Goal: Transaction & Acquisition: Purchase product/service

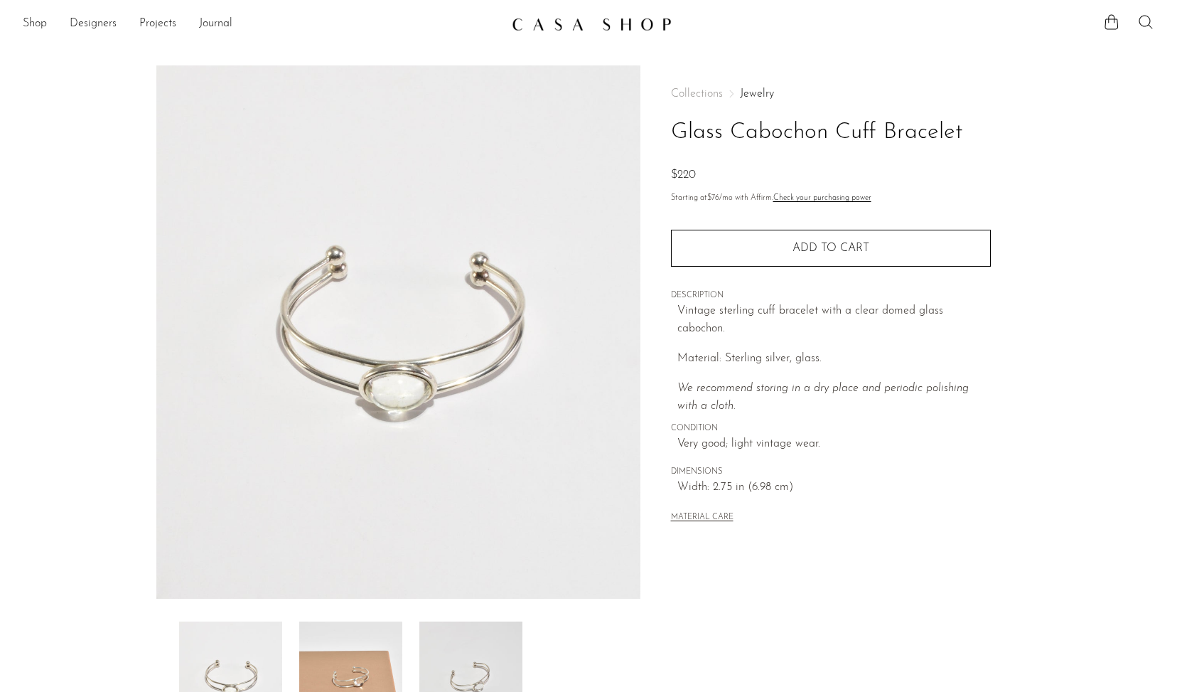
click at [1151, 26] on icon at bounding box center [1146, 22] width 17 height 17
type input "shungite"
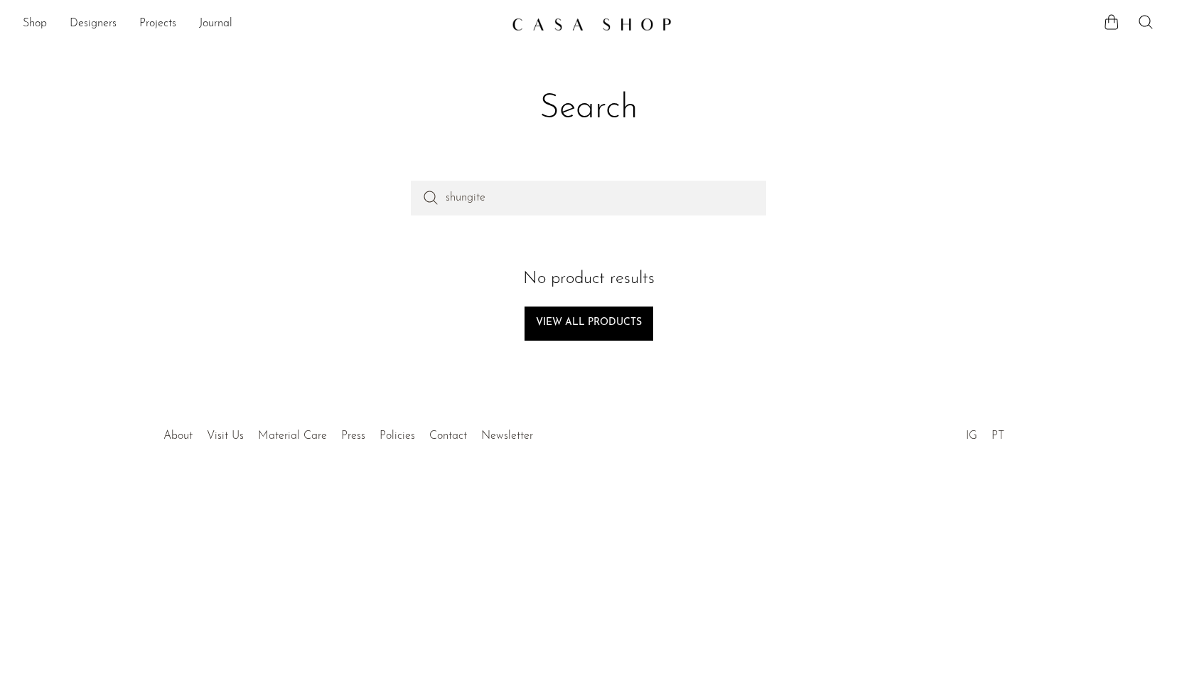
click at [49, 22] on ul "Shop Featured New Arrivals Bestsellers Coming Soon Jewelry Jewelry All Earrings…" at bounding box center [262, 24] width 478 height 24
click at [31, 30] on link "Shop" at bounding box center [35, 24] width 24 height 18
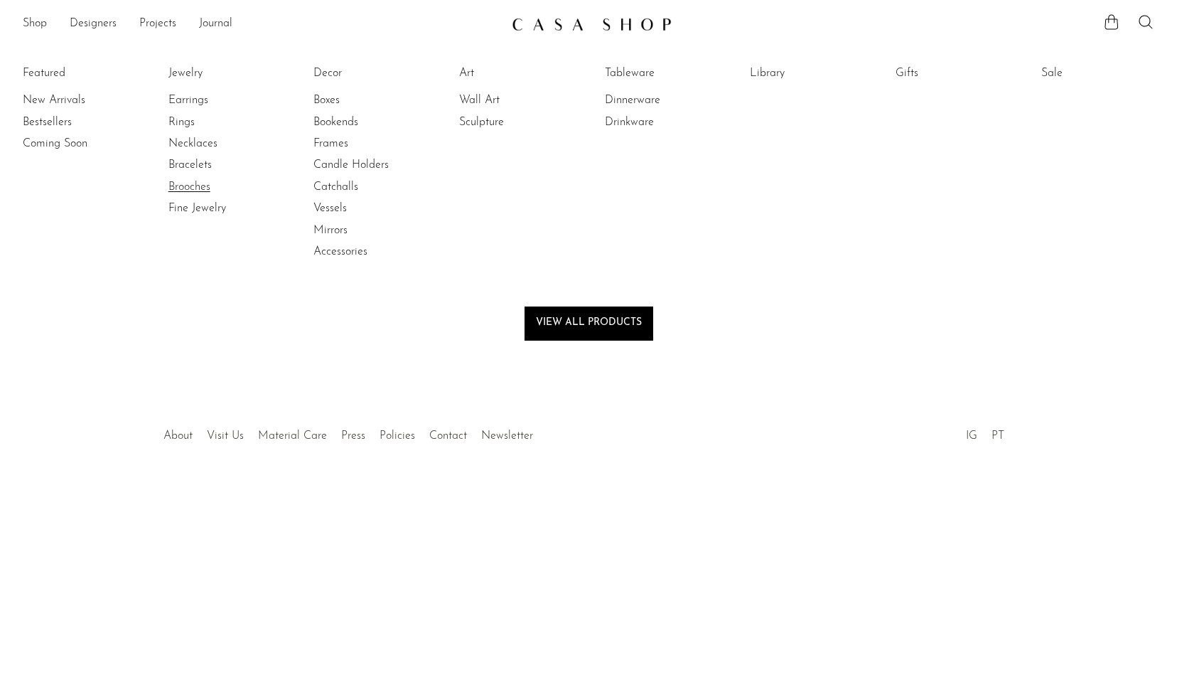
click at [181, 188] on link "Brooches" at bounding box center [222, 187] width 107 height 16
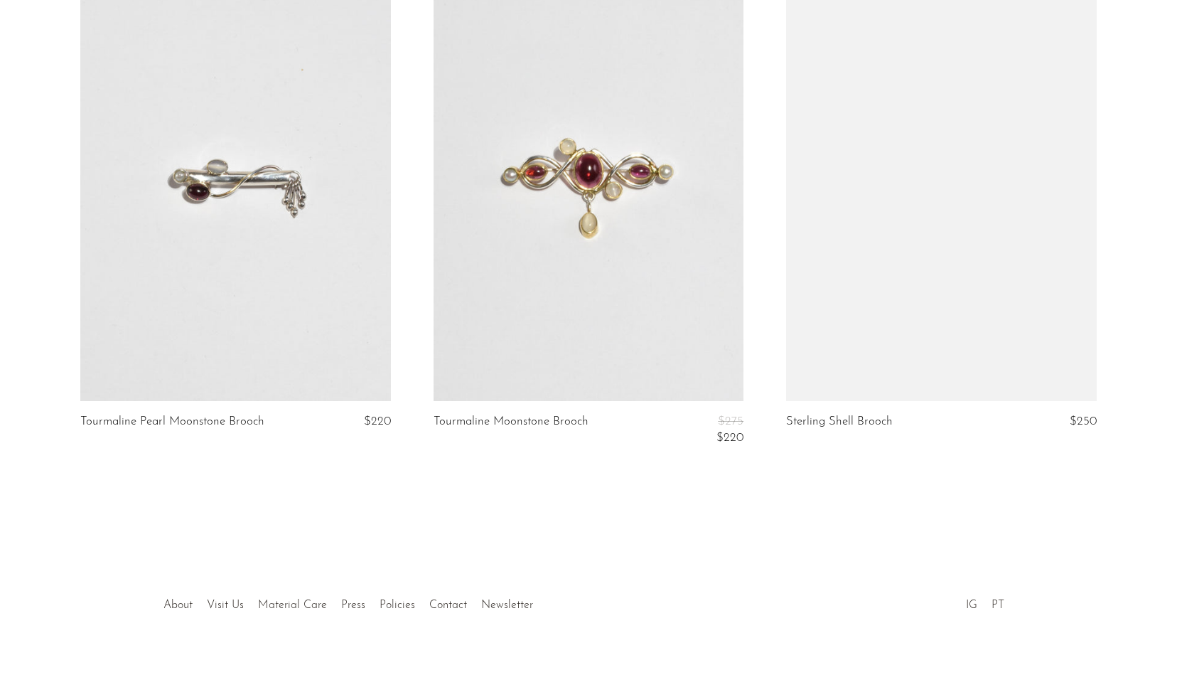
scroll to position [4146, 0]
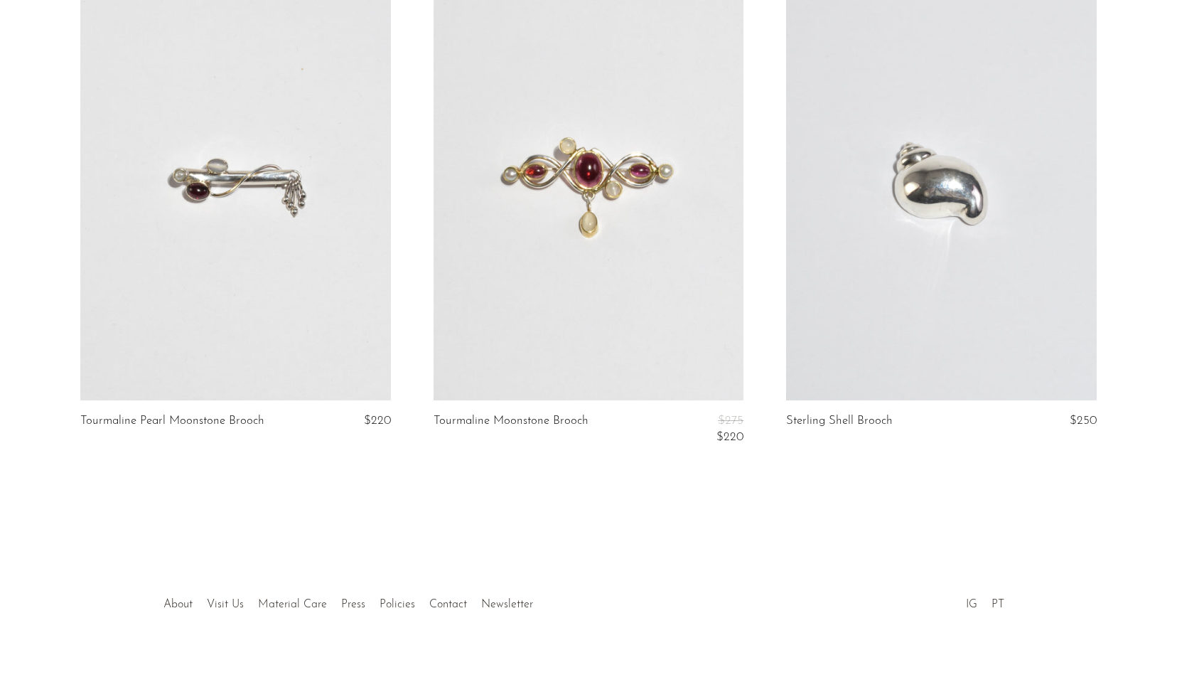
click at [304, 248] on link at bounding box center [235, 183] width 311 height 434
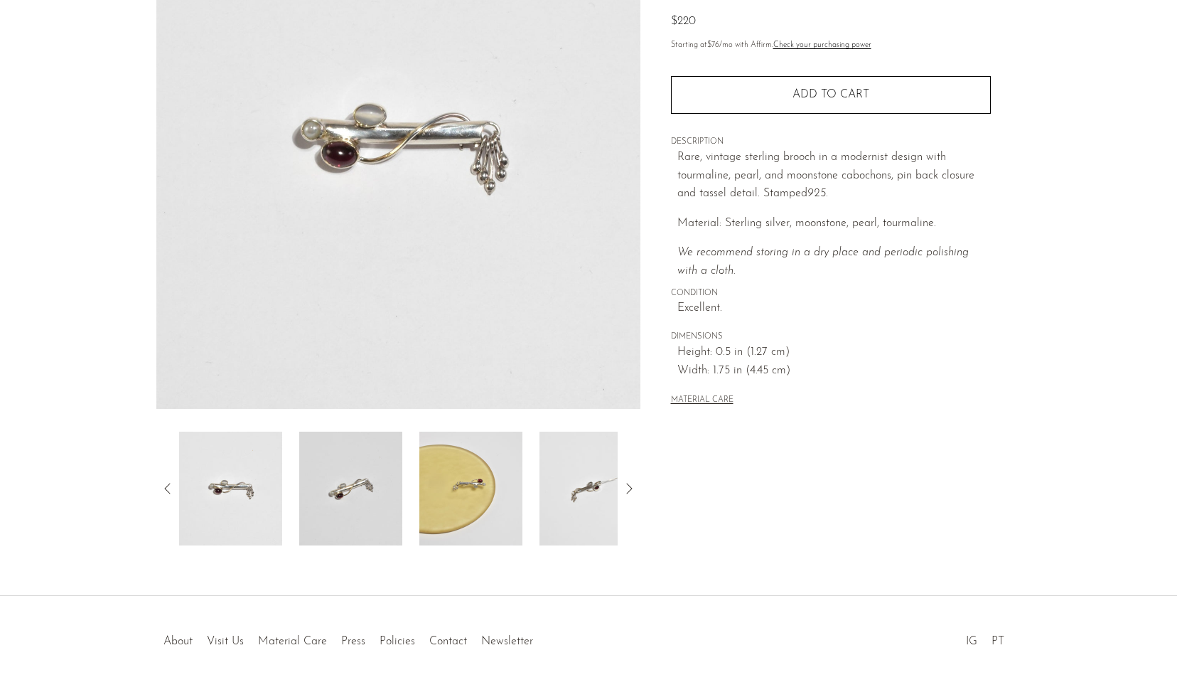
scroll to position [234, 0]
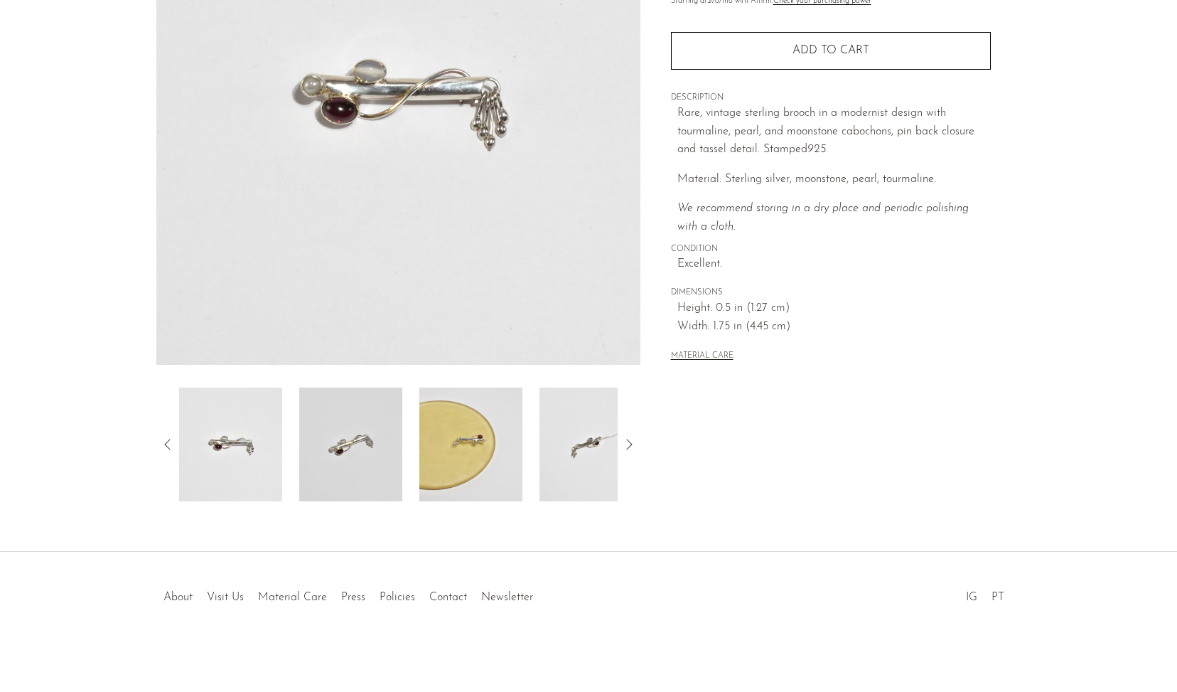
click at [445, 435] on img at bounding box center [471, 445] width 103 height 114
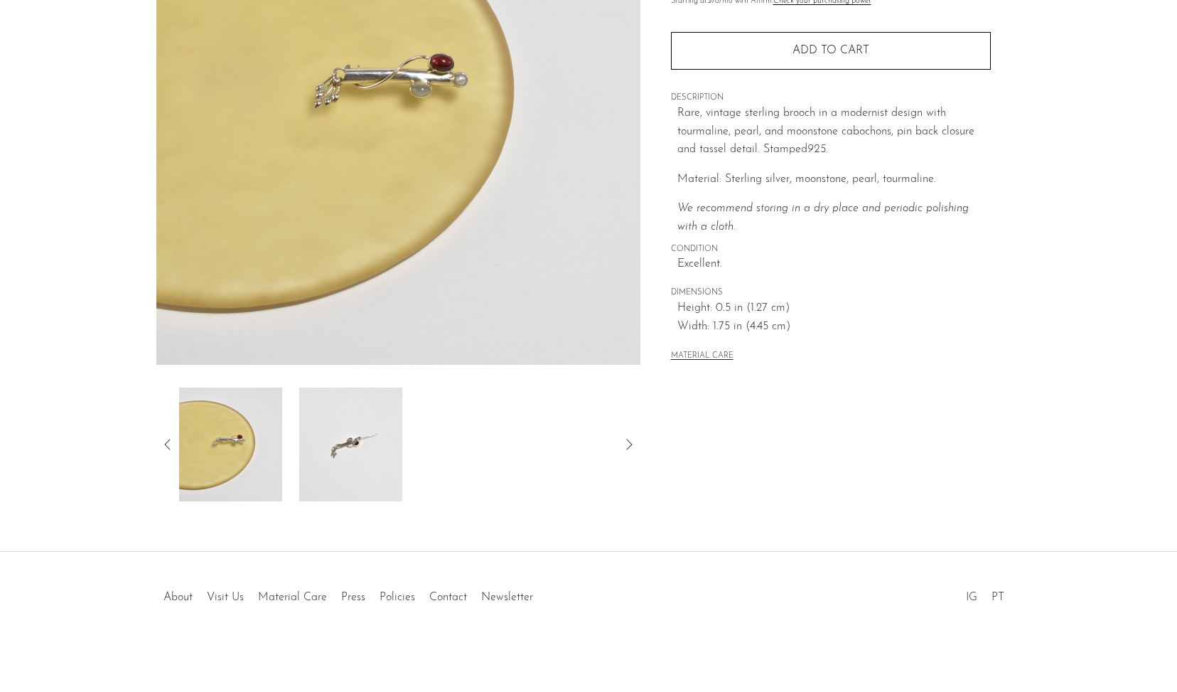
click at [363, 437] on img at bounding box center [350, 445] width 103 height 114
